Goal: Navigation & Orientation: Understand site structure

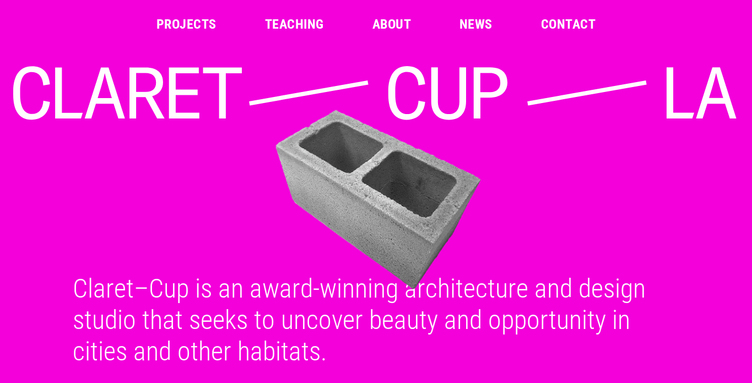
click at [198, 21] on link "Projects" at bounding box center [186, 24] width 60 height 13
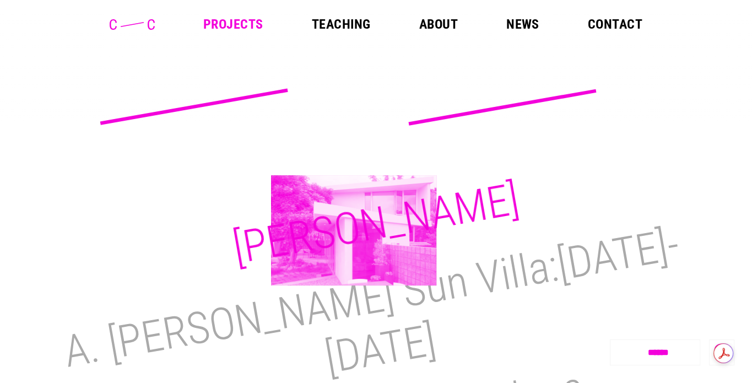
click at [354, 230] on h2 "[PERSON_NAME]" at bounding box center [376, 223] width 294 height 101
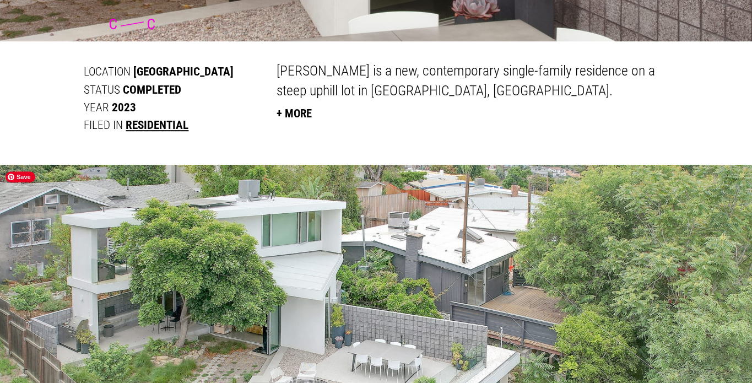
scroll to position [496, 0]
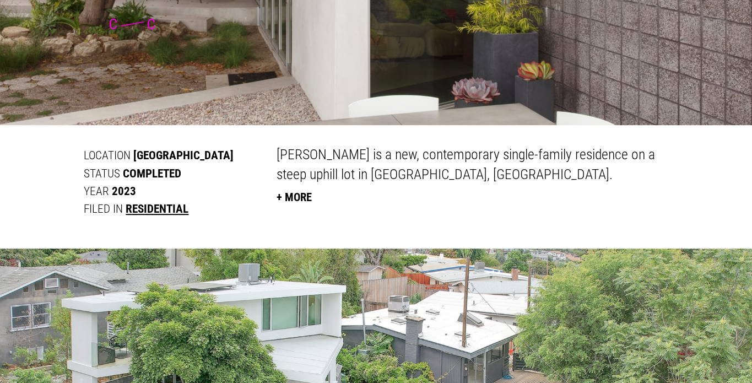
click at [310, 198] on button "+ More" at bounding box center [293, 197] width 35 height 24
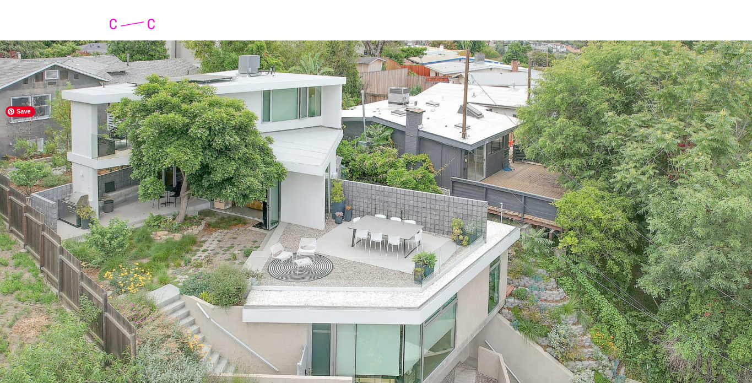
scroll to position [1377, 0]
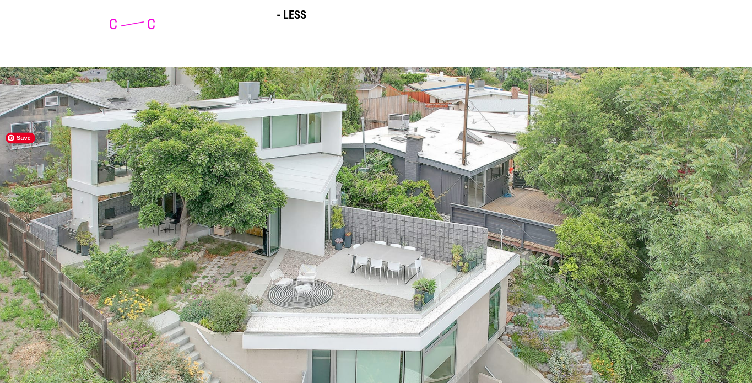
click at [323, 205] on img at bounding box center [376, 318] width 752 height 503
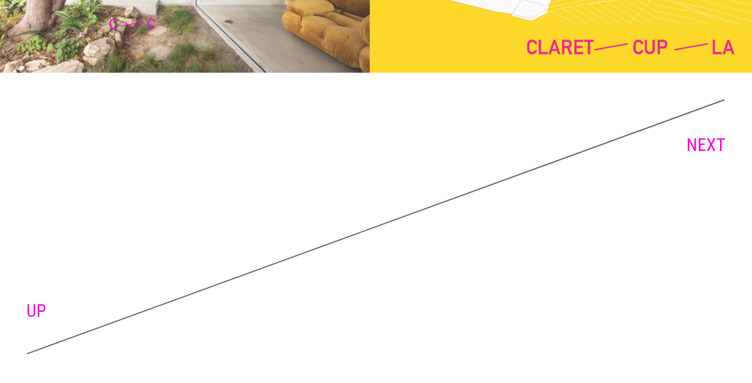
scroll to position [3492, 0]
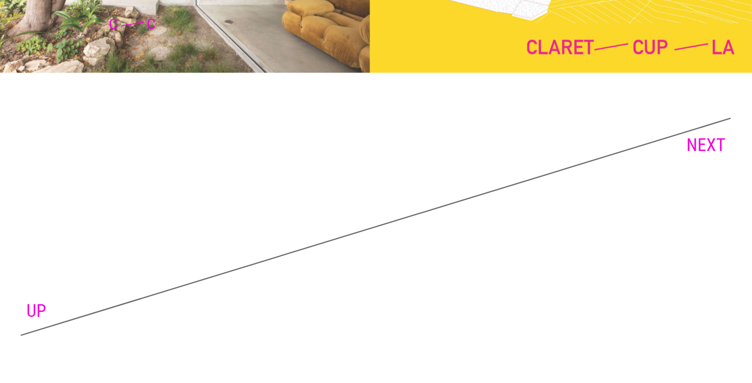
click at [714, 147] on link "NEXT" at bounding box center [705, 144] width 39 height 21
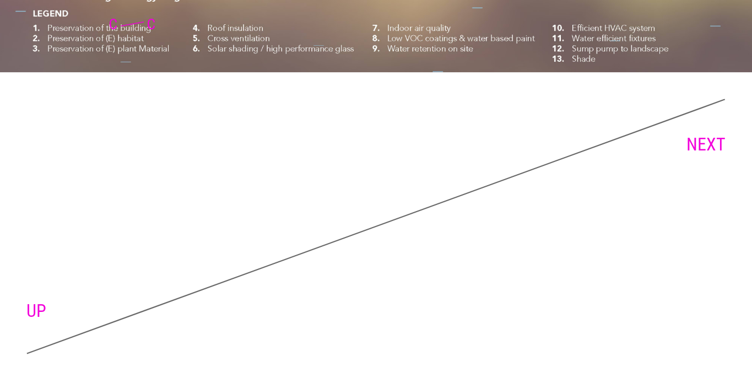
scroll to position [7982, 0]
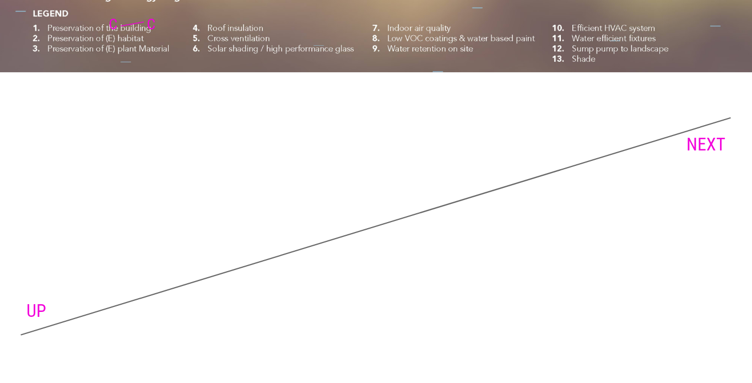
drag, startPoint x: 28, startPoint y: 59, endPoint x: 701, endPoint y: 146, distance: 678.6
click at [701, 146] on link "NEXT" at bounding box center [705, 144] width 39 height 21
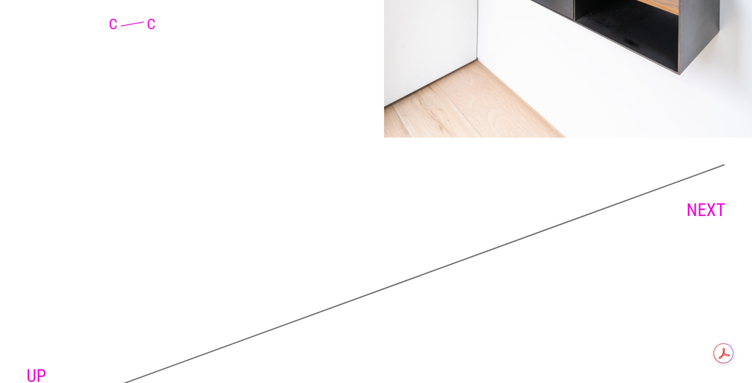
scroll to position [6350, 0]
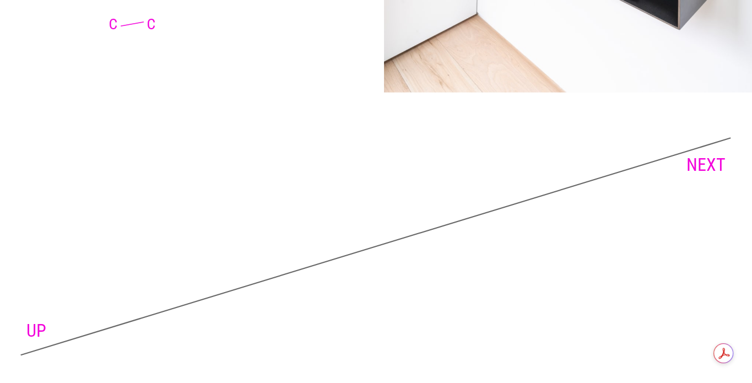
click at [713, 154] on link "NEXT" at bounding box center [705, 164] width 39 height 21
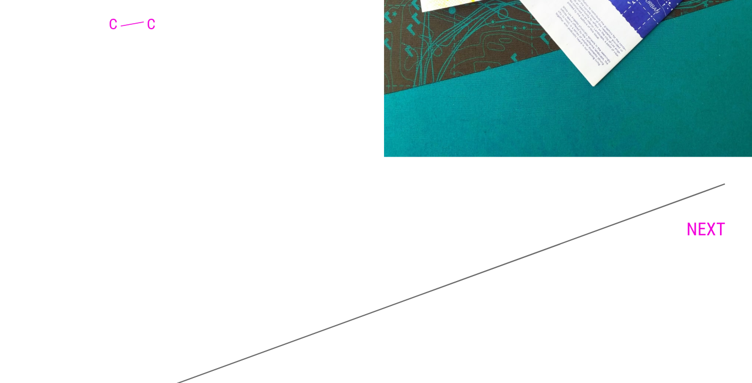
scroll to position [2453, 0]
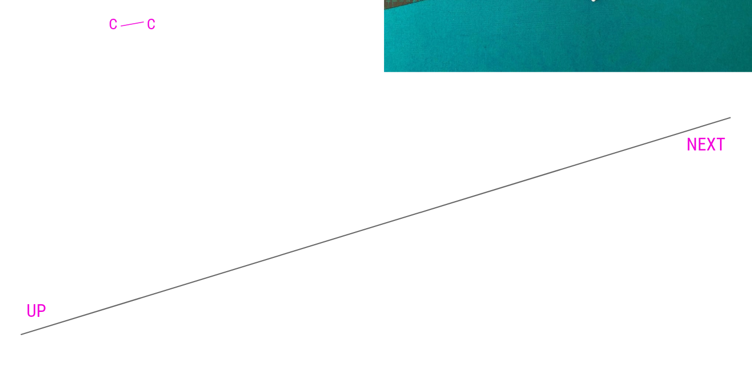
click at [695, 139] on link "NEXT" at bounding box center [705, 144] width 39 height 21
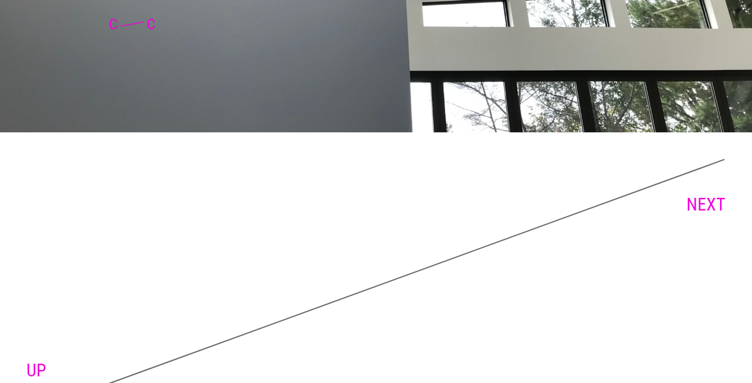
scroll to position [4230, 0]
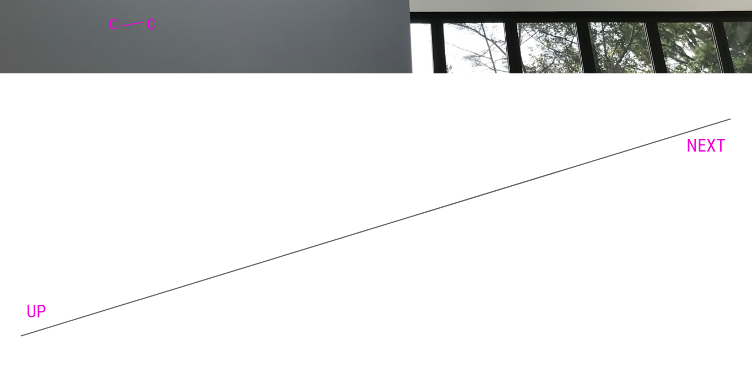
click at [722, 144] on link "NEXT" at bounding box center [705, 145] width 39 height 21
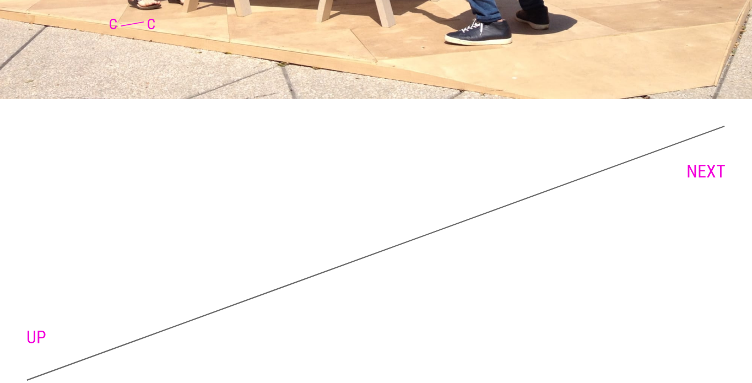
scroll to position [6811, 0]
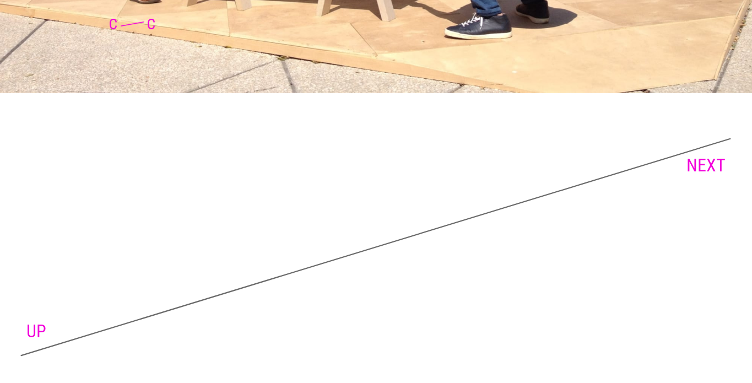
click at [706, 155] on link "NEXT" at bounding box center [705, 165] width 39 height 21
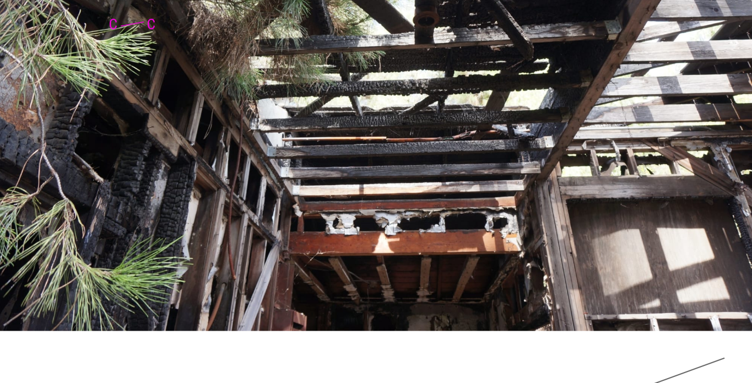
scroll to position [5623, 0]
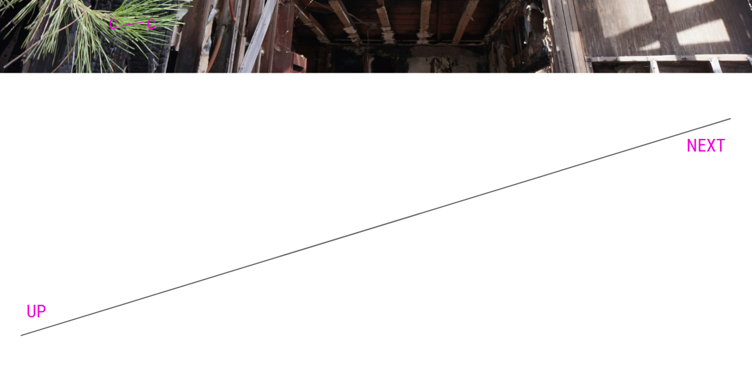
click at [698, 143] on link "NEXT" at bounding box center [705, 144] width 39 height 21
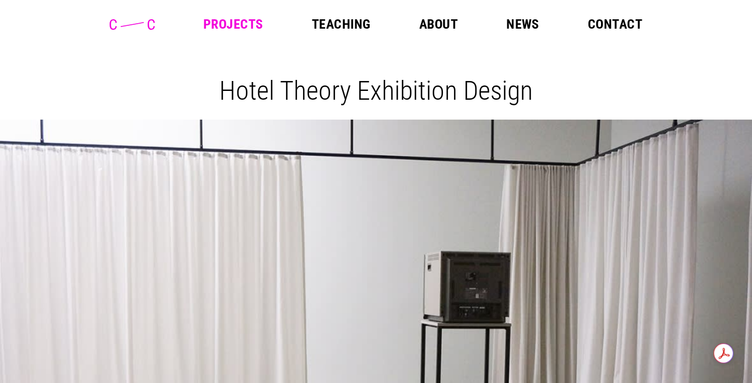
click at [335, 21] on link "Teaching" at bounding box center [341, 24] width 59 height 13
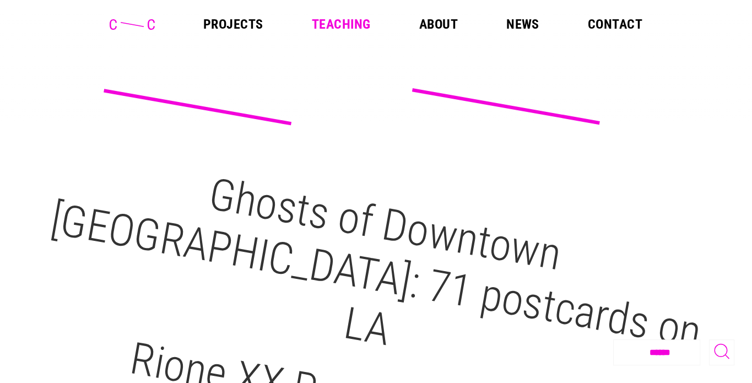
click at [453, 20] on link "About" at bounding box center [438, 24] width 39 height 13
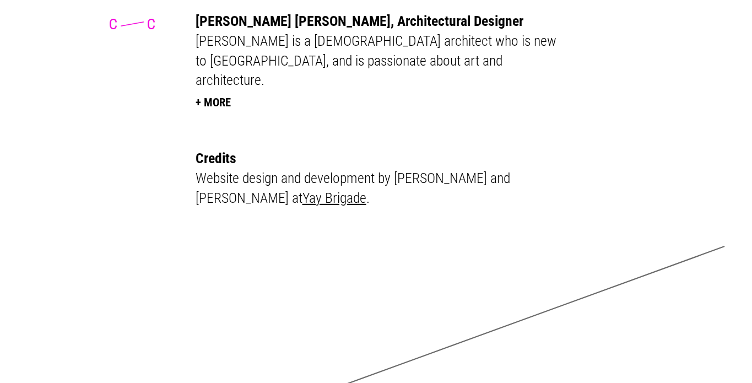
scroll to position [3010, 0]
